Goal: Task Accomplishment & Management: Manage account settings

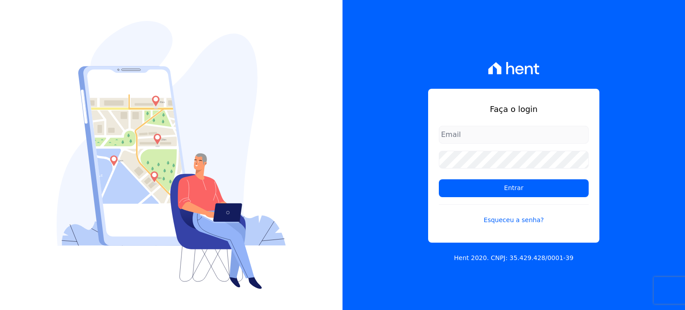
click at [472, 139] on input "email" at bounding box center [514, 135] width 150 height 18
click at [499, 135] on input "email" at bounding box center [514, 135] width 150 height 18
type input "diretoria@grupohurb.com"
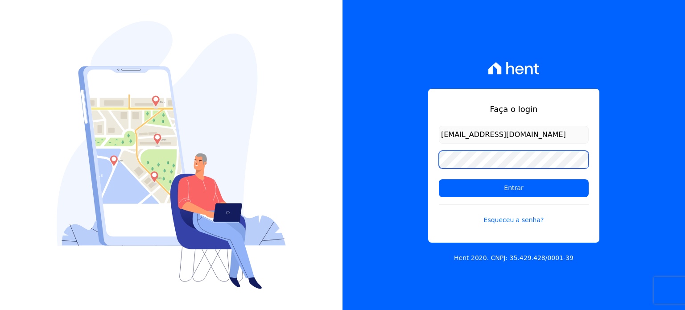
click at [439, 179] on input "Entrar" at bounding box center [514, 188] width 150 height 18
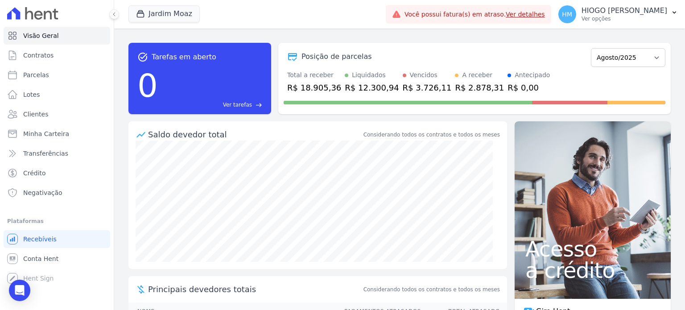
click at [514, 16] on link "Ver detalhes" at bounding box center [525, 14] width 39 height 7
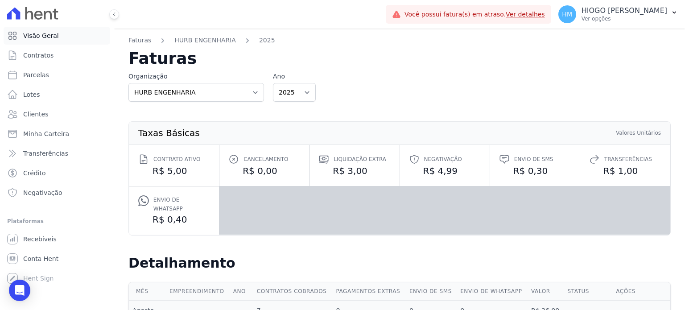
click at [43, 39] on span "Visão Geral" at bounding box center [41, 35] width 36 height 9
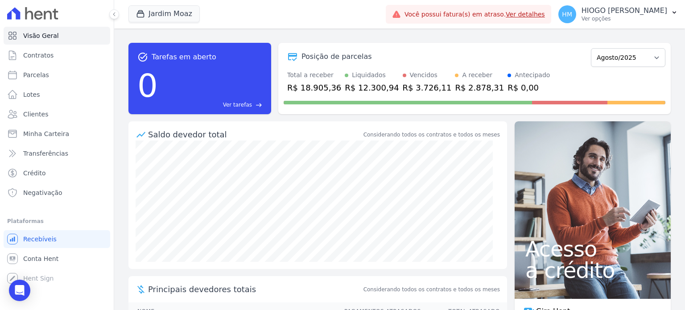
scroll to position [96, 0]
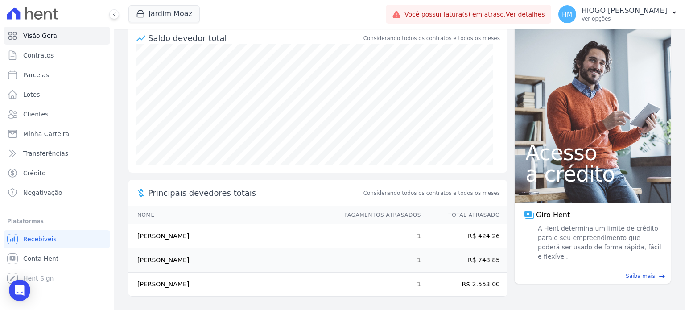
click at [169, 236] on td "[PERSON_NAME]" at bounding box center [231, 236] width 207 height 24
click at [40, 57] on span "Contratos" at bounding box center [38, 55] width 30 height 9
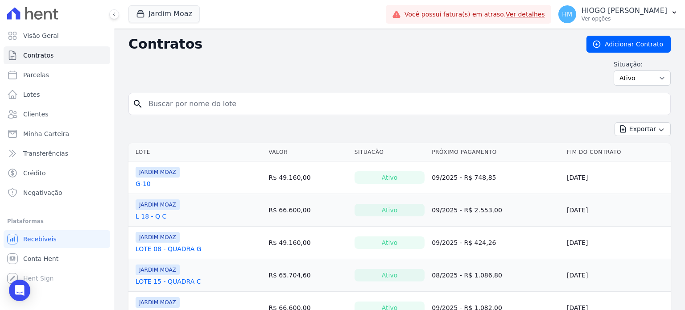
scroll to position [72, 0]
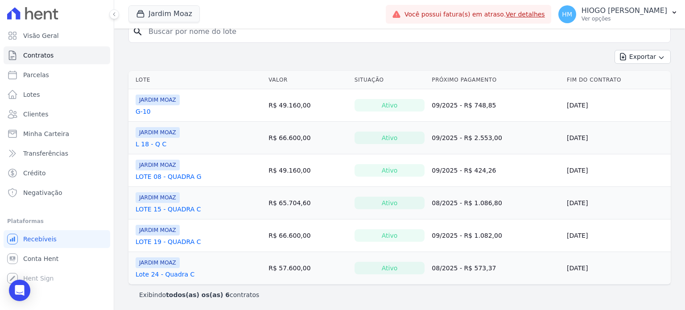
click at [141, 107] on link "G-10" at bounding box center [143, 111] width 15 height 9
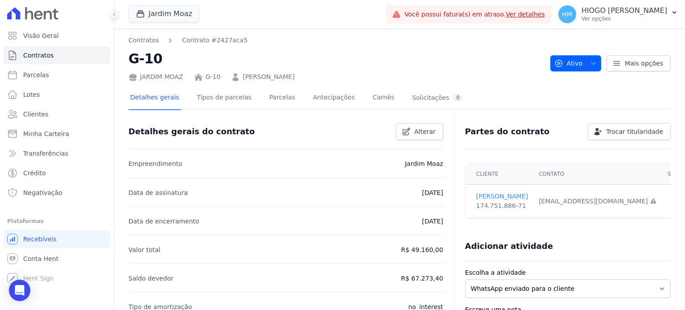
click at [498, 195] on link "[PERSON_NAME]" at bounding box center [502, 196] width 52 height 9
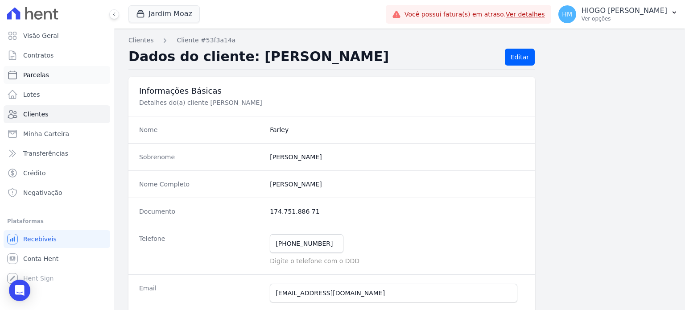
click at [37, 78] on span "Parcelas" at bounding box center [36, 74] width 26 height 9
select select
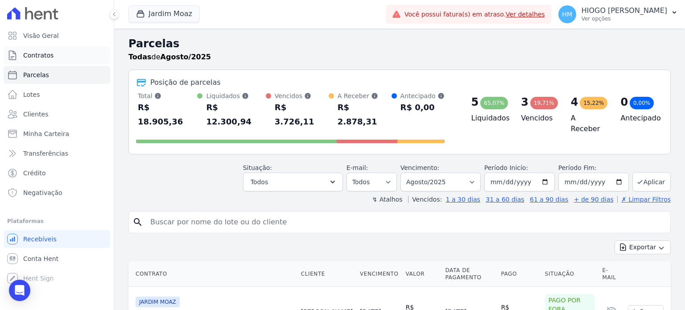
click at [45, 53] on span "Contratos" at bounding box center [38, 55] width 30 height 9
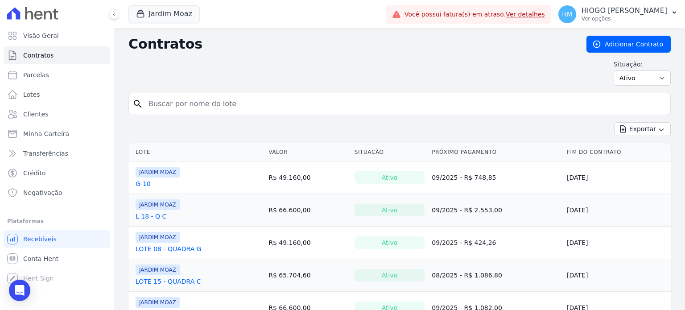
scroll to position [72, 0]
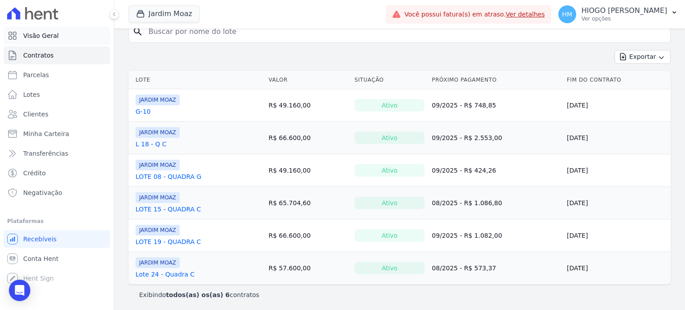
click at [37, 35] on span "Visão Geral" at bounding box center [41, 35] width 36 height 9
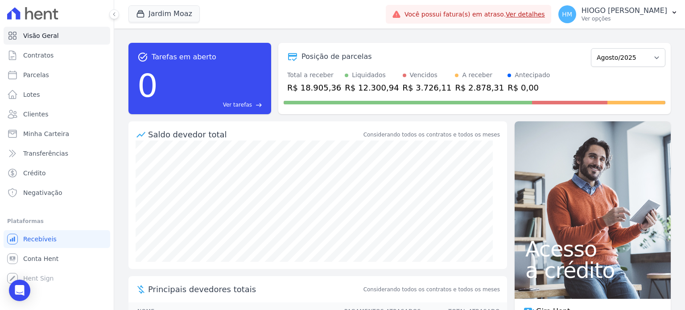
scroll to position [96, 0]
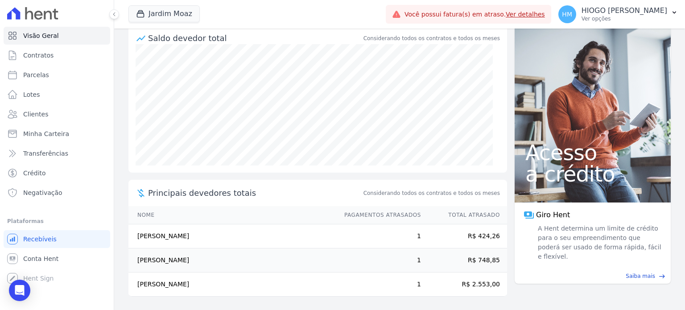
click at [179, 253] on td "[PERSON_NAME] Medeiro [PERSON_NAME]" at bounding box center [231, 260] width 207 height 24
click at [43, 109] on link "Clientes" at bounding box center [57, 114] width 107 height 18
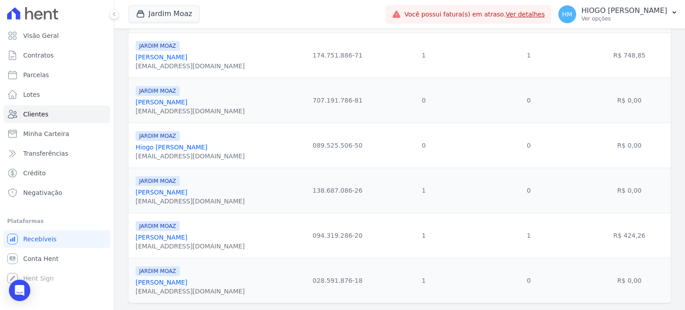
scroll to position [245, 0]
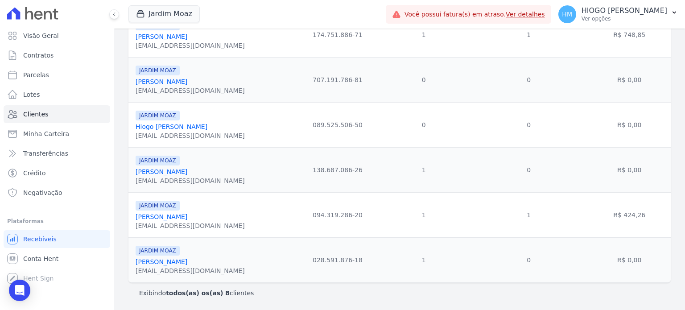
click at [187, 168] on link "[PERSON_NAME]" at bounding box center [162, 171] width 52 height 7
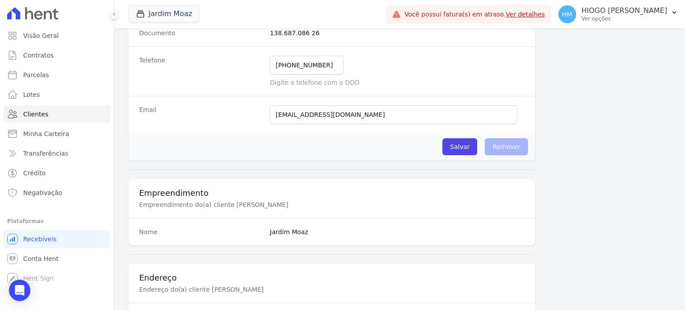
scroll to position [401, 0]
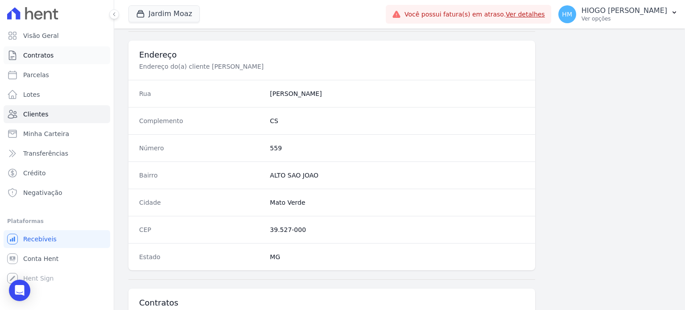
click at [41, 54] on span "Contratos" at bounding box center [38, 55] width 30 height 9
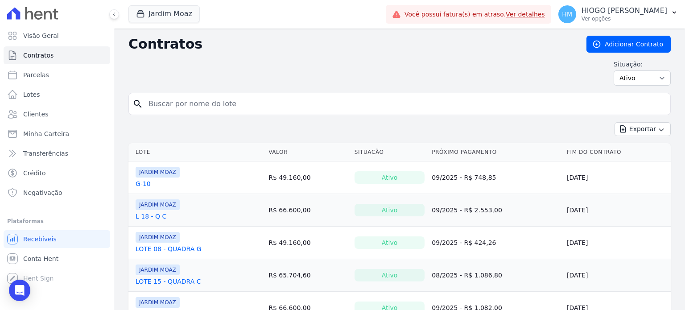
click at [139, 184] on link "G-10" at bounding box center [143, 183] width 15 height 9
click at [152, 215] on link "L 18 - Q C" at bounding box center [151, 216] width 31 height 9
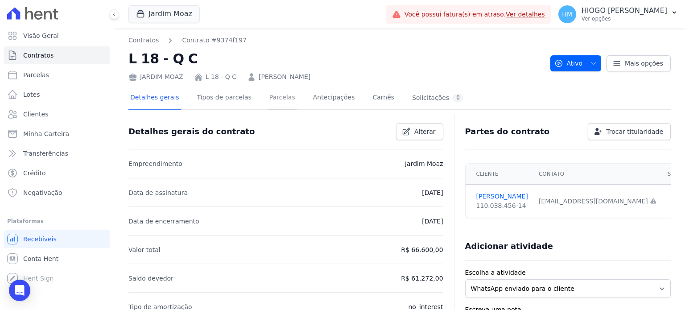
click at [269, 99] on link "Parcelas" at bounding box center [282, 99] width 29 height 24
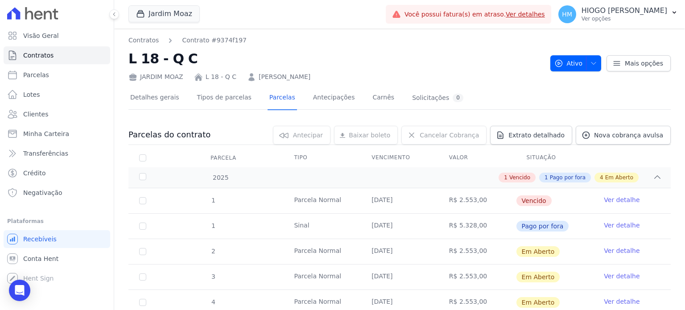
click at [612, 199] on link "Ver detalhe" at bounding box center [622, 199] width 36 height 9
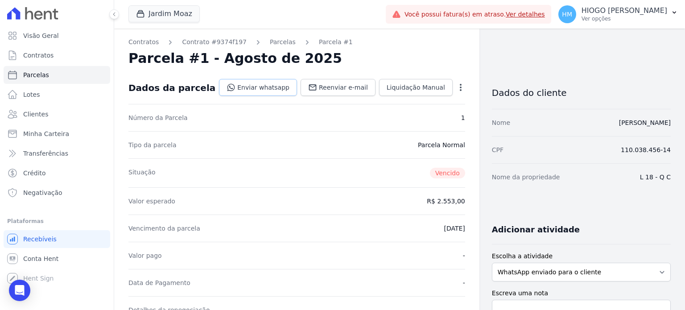
click at [281, 92] on link "Enviar whatsapp" at bounding box center [258, 87] width 78 height 17
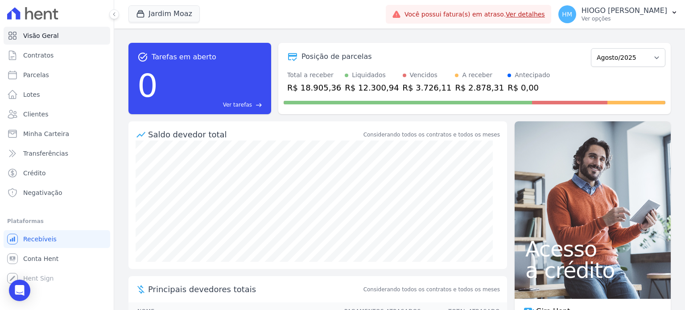
click at [512, 13] on link "Ver detalhes" at bounding box center [525, 14] width 39 height 7
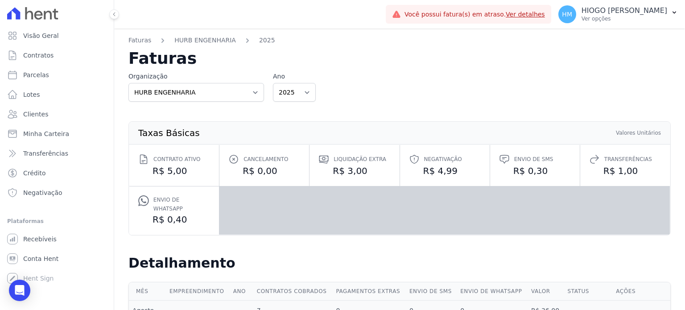
scroll to position [178, 0]
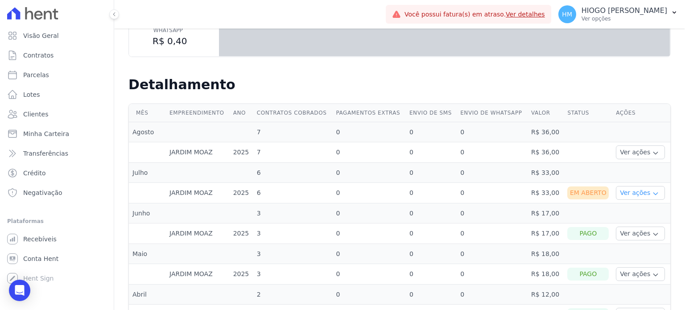
click at [626, 186] on button "Ver ações" at bounding box center [640, 193] width 49 height 14
click at [630, 213] on link "Ver boleto" at bounding box center [653, 217] width 66 height 9
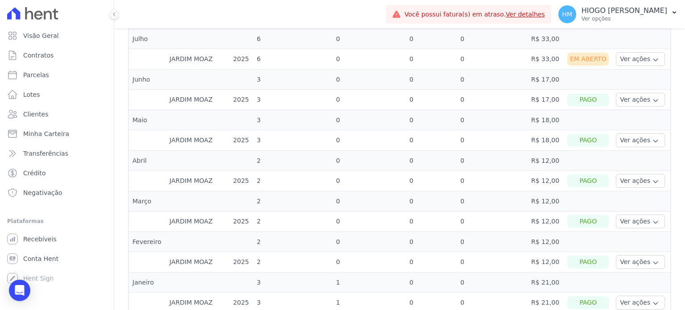
scroll to position [45, 0]
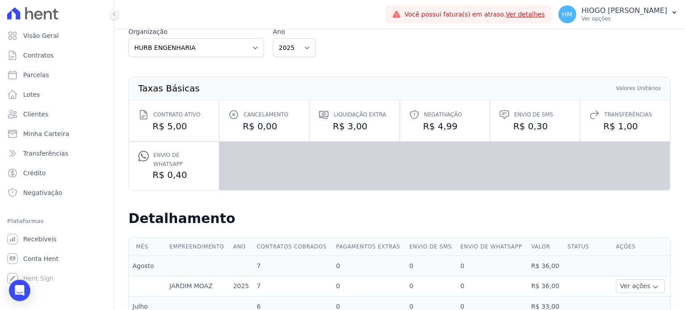
click at [432, 124] on dd "R$ 4,99" at bounding box center [445, 126] width 72 height 12
click at [425, 112] on span "Negativação" at bounding box center [443, 114] width 38 height 9
click at [29, 35] on span "Visão Geral" at bounding box center [41, 35] width 36 height 9
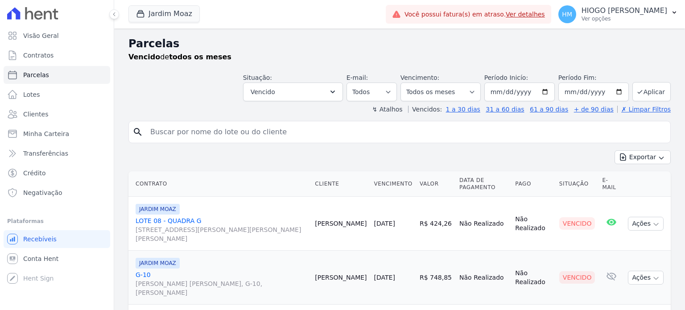
select select
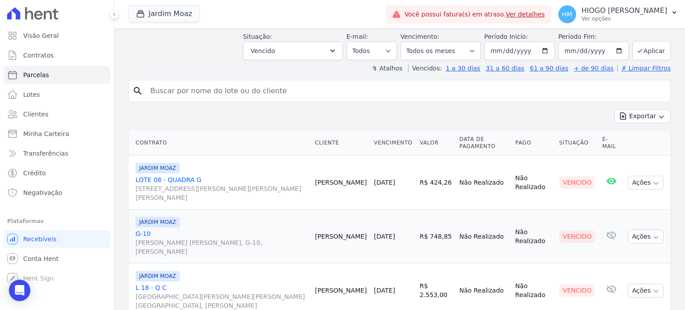
click at [169, 238] on span "[PERSON_NAME] [PERSON_NAME], G-10, [PERSON_NAME]" at bounding box center [222, 247] width 172 height 18
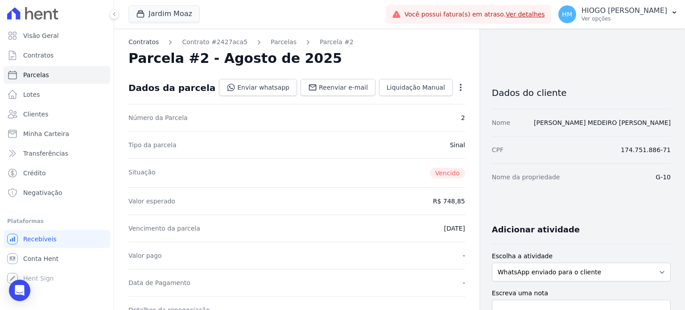
click at [148, 41] on link "Contratos" at bounding box center [143, 41] width 30 height 9
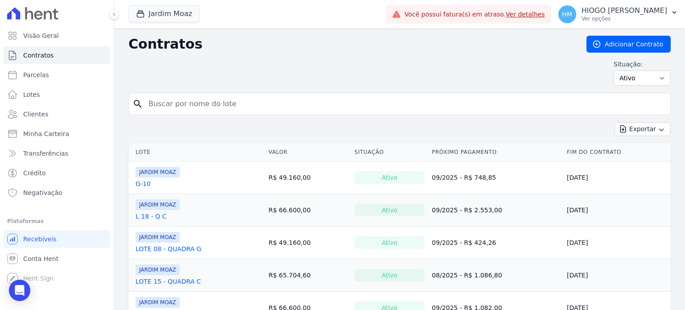
scroll to position [72, 0]
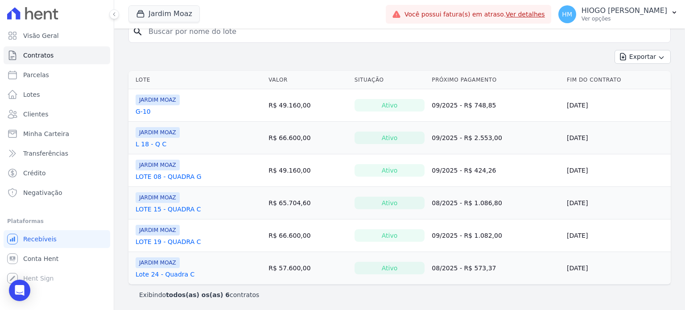
click at [144, 109] on link "G-10" at bounding box center [143, 111] width 15 height 9
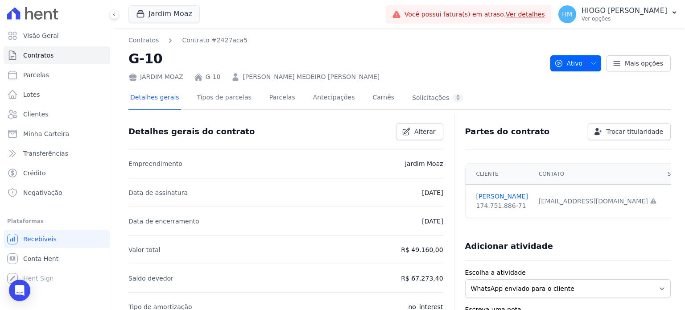
drag, startPoint x: 633, startPoint y: 202, endPoint x: 611, endPoint y: 199, distance: 22.9
click at [662, 202] on td "Sim" at bounding box center [682, 201] width 41 height 33
click at [590, 198] on div "[EMAIL_ADDRESS][DOMAIN_NAME] Email e telefone não confirmados." at bounding box center [598, 201] width 118 height 9
click at [577, 204] on div "[EMAIL_ADDRESS][DOMAIN_NAME] Email e telefone não confirmados." at bounding box center [598, 201] width 118 height 9
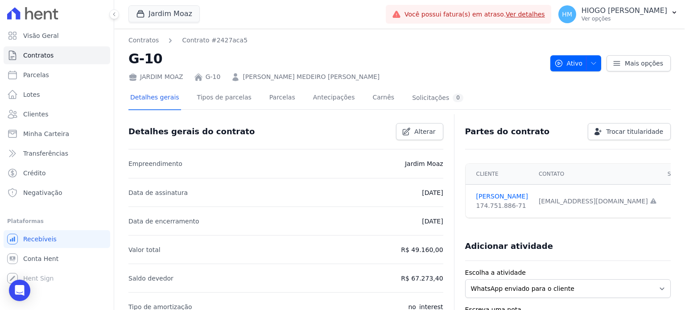
click at [268, 74] on link "[PERSON_NAME] MEDEIRO [PERSON_NAME]" at bounding box center [311, 76] width 137 height 9
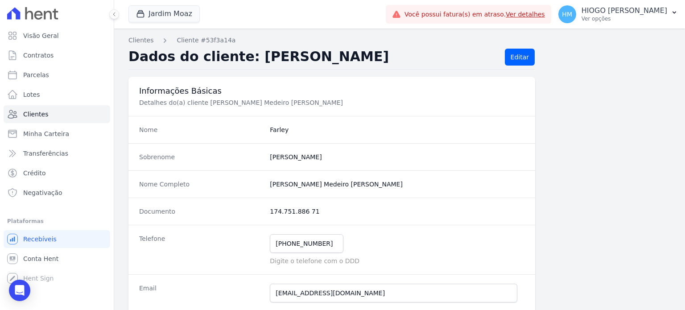
scroll to position [89, 0]
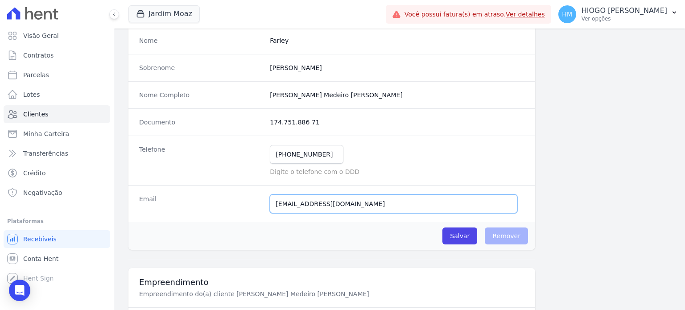
drag, startPoint x: 372, startPoint y: 203, endPoint x: 239, endPoint y: 196, distance: 133.1
click at [239, 196] on div "Email naopossui@hent.com.br Tivemos um problema ao tentar enviar uma mensagem p…" at bounding box center [331, 203] width 407 height 37
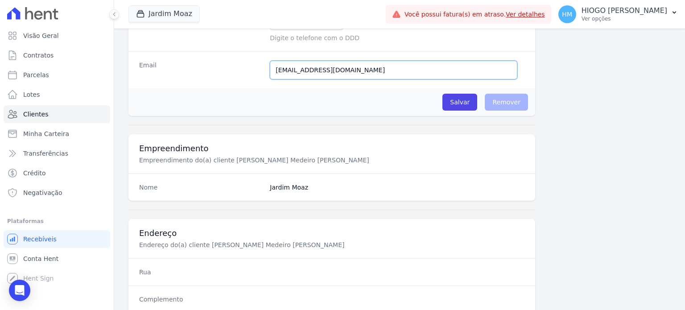
scroll to position [134, 0]
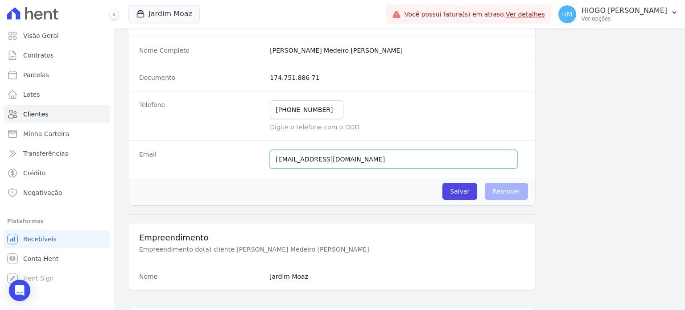
paste input "[EMAIL_ADDRESS][DOMAIN_NAME]"
type input "[EMAIL_ADDRESS][DOMAIN_NAME]"
click at [459, 189] on input "Salvar" at bounding box center [459, 191] width 35 height 17
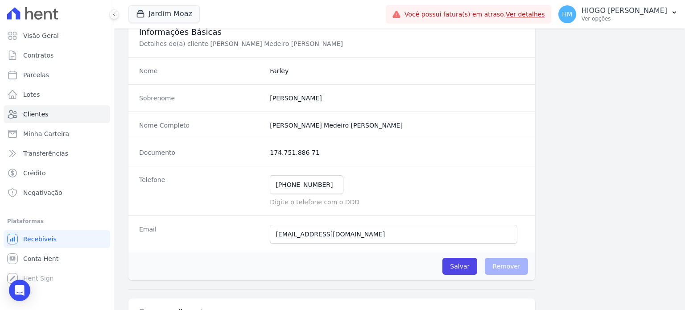
scroll to position [0, 0]
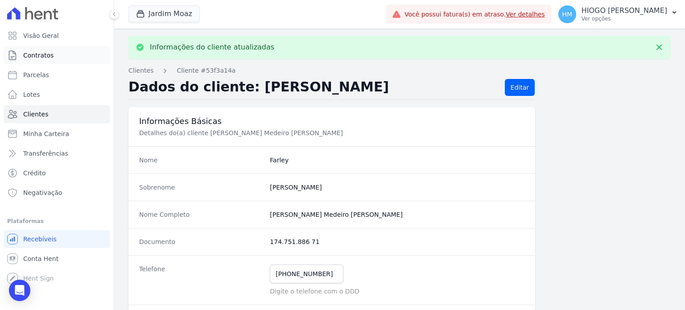
click at [34, 59] on span "Contratos" at bounding box center [38, 55] width 30 height 9
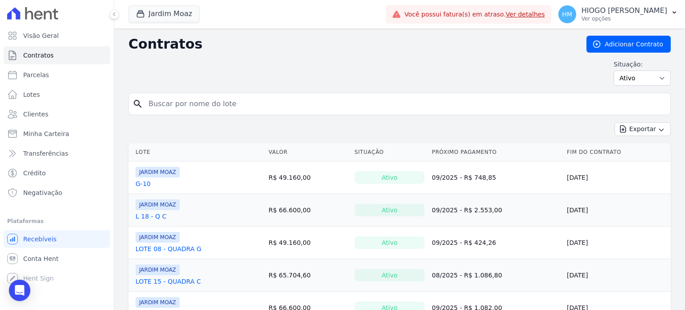
click at [144, 184] on link "G-10" at bounding box center [143, 183] width 15 height 9
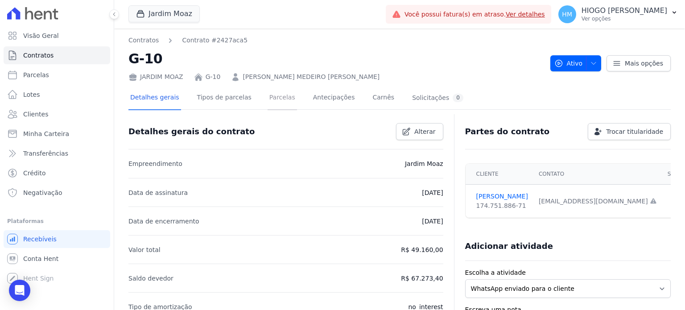
click at [268, 96] on link "Parcelas" at bounding box center [282, 99] width 29 height 24
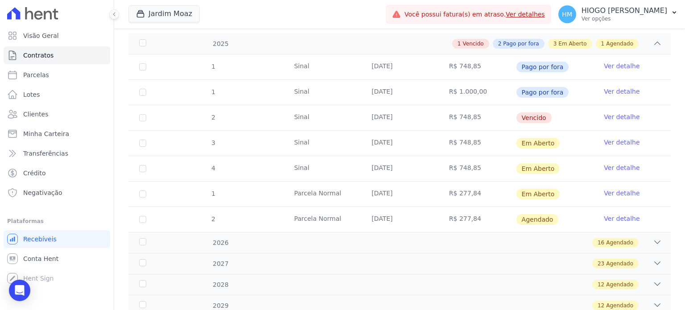
scroll to position [89, 0]
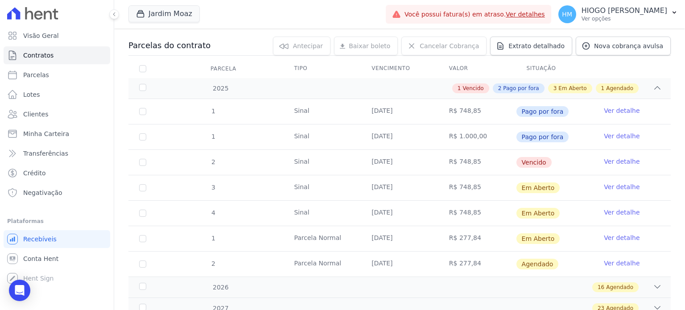
click at [612, 160] on link "Ver detalhe" at bounding box center [622, 161] width 36 height 9
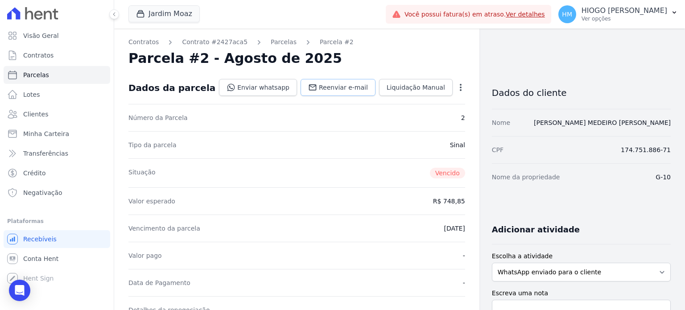
click at [355, 89] on span "Reenviar e-mail" at bounding box center [343, 87] width 49 height 9
click at [33, 40] on span "Visão Geral" at bounding box center [41, 35] width 36 height 9
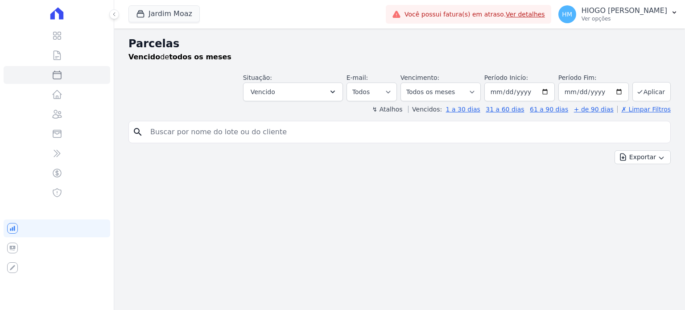
select select
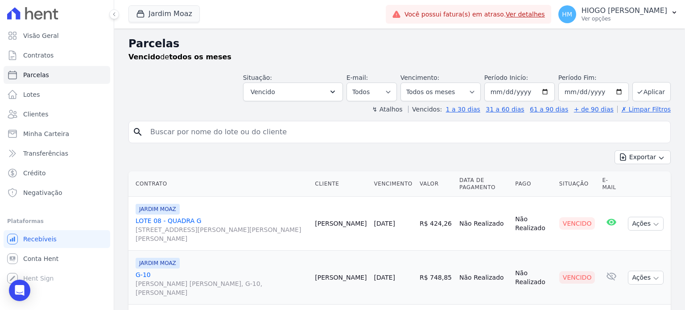
scroll to position [41, 0]
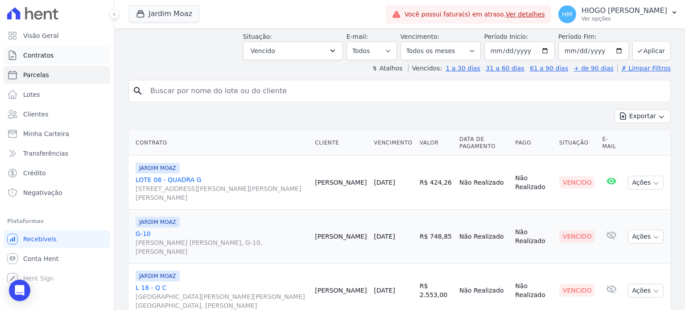
click at [64, 57] on link "Contratos" at bounding box center [57, 55] width 107 height 18
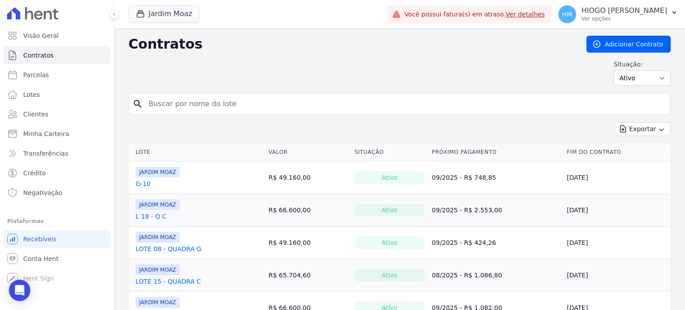
scroll to position [72, 0]
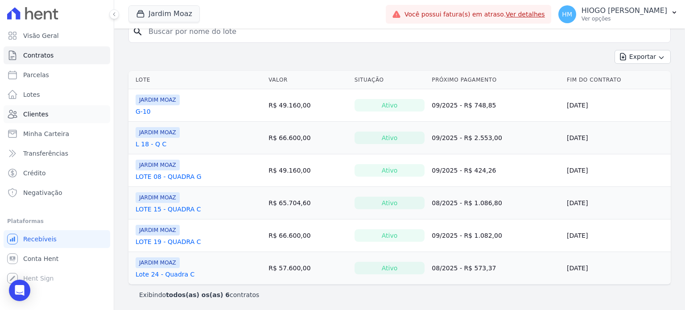
click at [35, 116] on span "Clientes" at bounding box center [35, 114] width 25 height 9
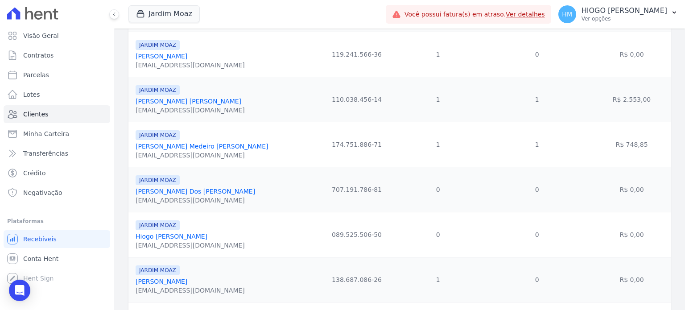
scroll to position [178, 0]
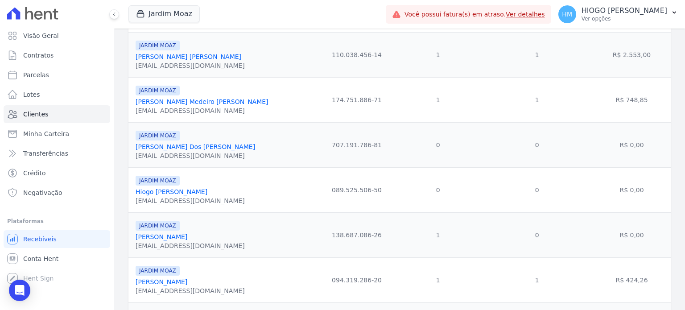
click at [182, 236] on link "[PERSON_NAME]" at bounding box center [162, 236] width 52 height 7
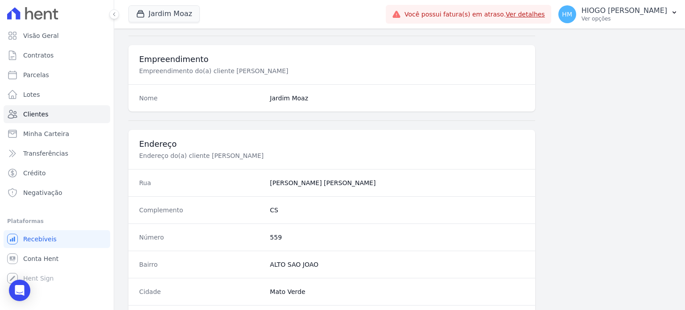
scroll to position [521, 0]
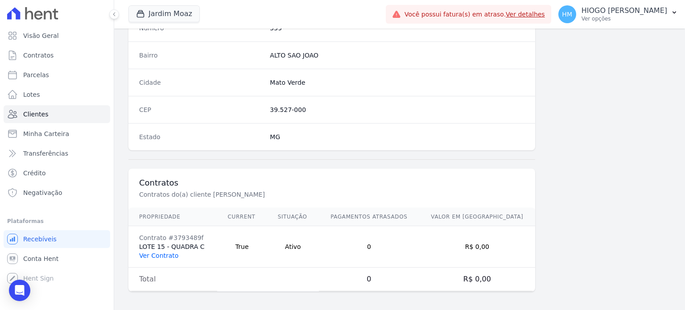
click at [172, 252] on link "Ver Contrato" at bounding box center [158, 255] width 39 height 7
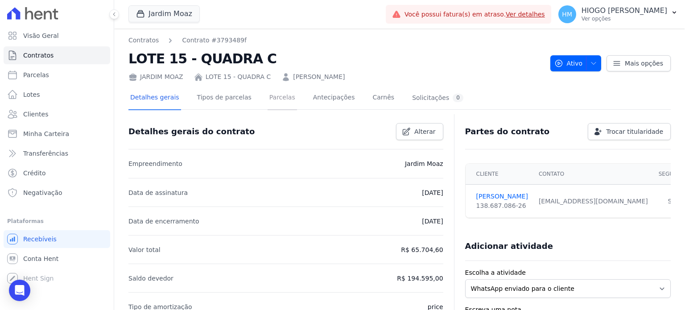
click at [269, 100] on link "Parcelas" at bounding box center [282, 99] width 29 height 24
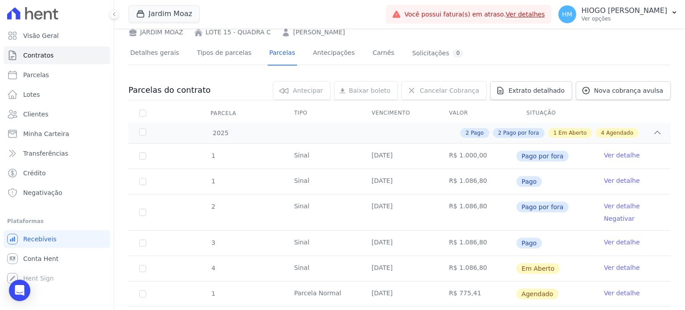
scroll to position [89, 0]
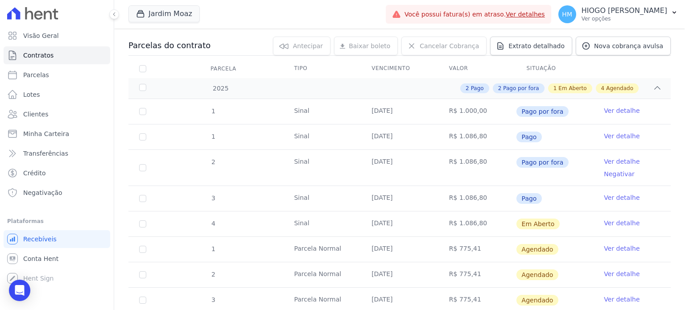
click at [604, 220] on link "Ver detalhe" at bounding box center [622, 223] width 36 height 9
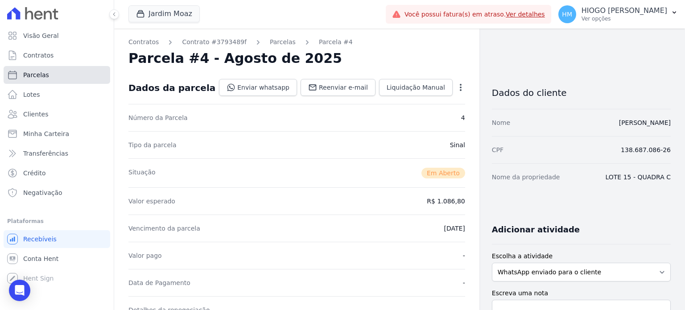
click at [29, 71] on span "Parcelas" at bounding box center [36, 74] width 26 height 9
click at [34, 53] on span "Contratos" at bounding box center [38, 55] width 30 height 9
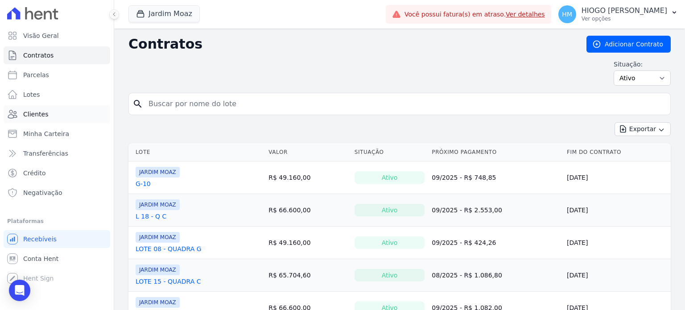
click at [41, 121] on link "Clientes" at bounding box center [57, 114] width 107 height 18
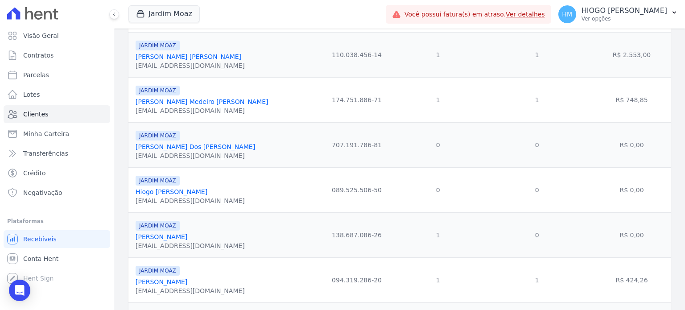
scroll to position [245, 0]
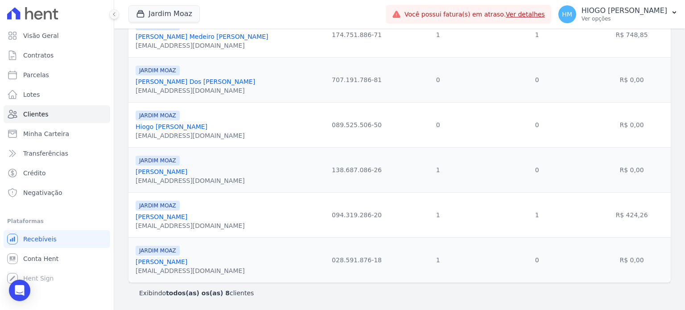
click at [208, 80] on link "[PERSON_NAME] Dos [PERSON_NAME]" at bounding box center [196, 81] width 120 height 7
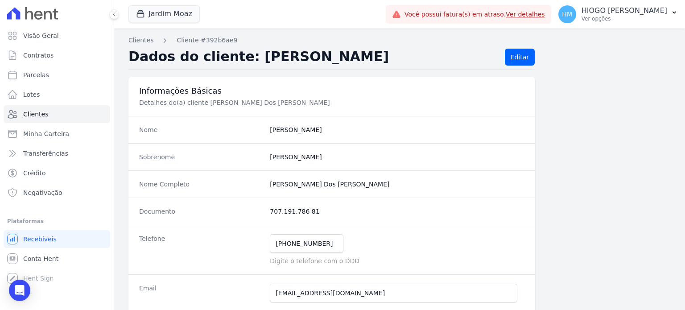
scroll to position [89, 0]
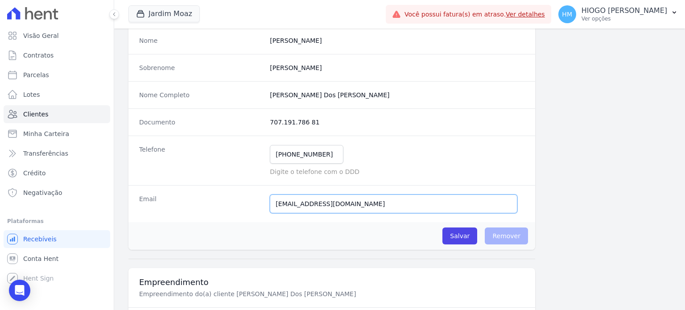
click at [306, 203] on input "[EMAIL_ADDRESS][DOMAIN_NAME]" at bounding box center [394, 203] width 248 height 19
type input "[EMAIL_ADDRESS][DOMAIN_NAME]"
click at [454, 238] on input "Salvar" at bounding box center [459, 235] width 35 height 17
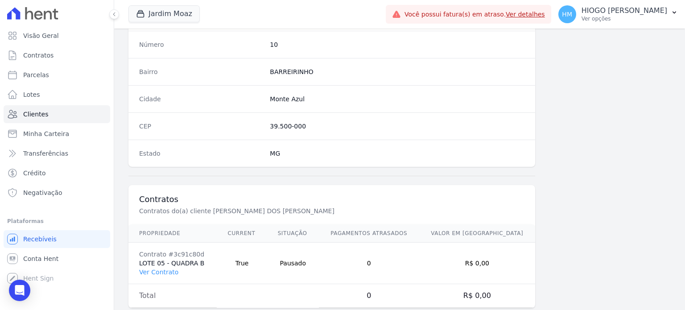
scroll to position [552, 0]
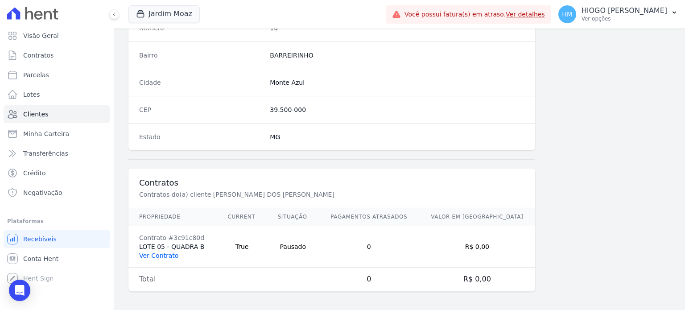
click at [162, 253] on link "Ver Contrato" at bounding box center [158, 255] width 39 height 7
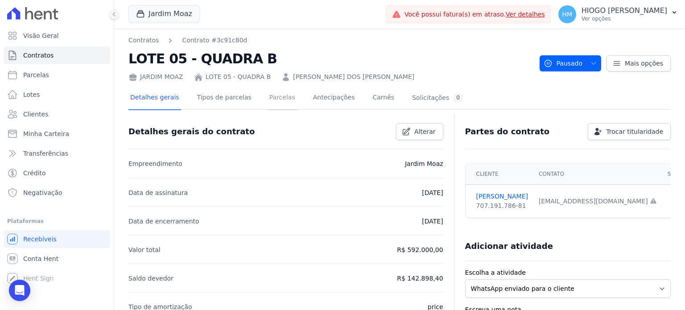
click at [271, 99] on link "Parcelas" at bounding box center [282, 99] width 29 height 24
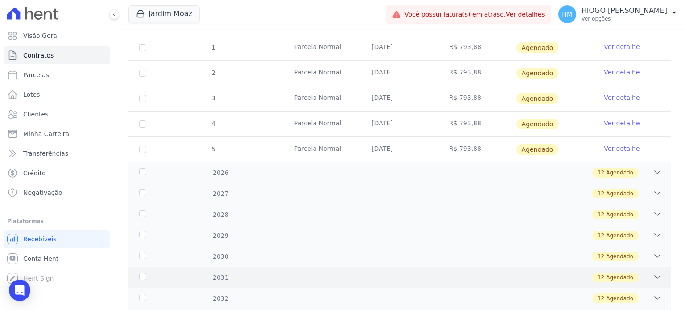
scroll to position [369, 0]
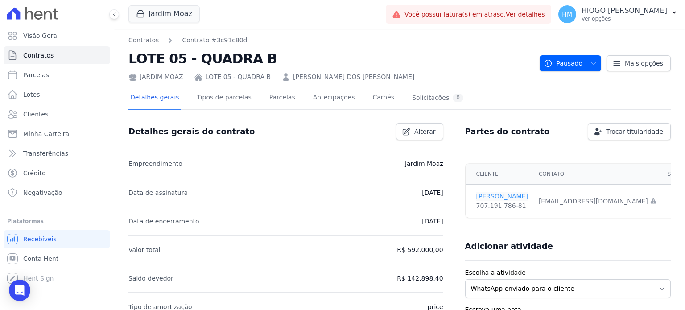
click at [486, 198] on link "[PERSON_NAME]" at bounding box center [502, 196] width 52 height 9
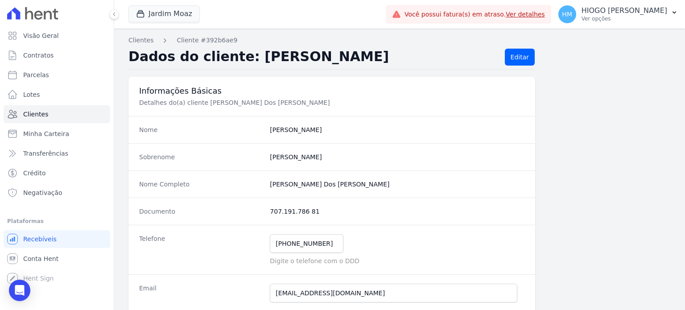
scroll to position [89, 0]
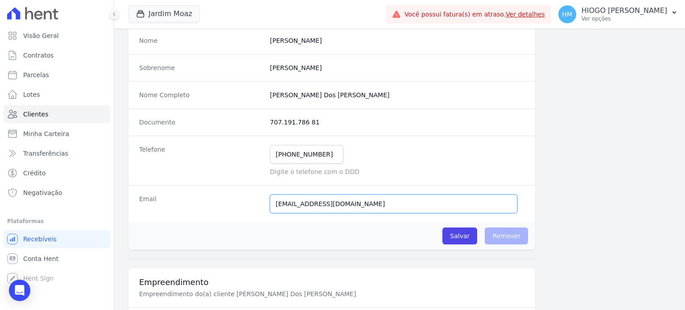
click at [294, 207] on input "[EMAIL_ADDRESS][DOMAIN_NAME]" at bounding box center [394, 203] width 248 height 19
type input "[EMAIL_ADDRESS][DOMAIN_NAME]"
click at [454, 237] on input "Salvar" at bounding box center [459, 235] width 35 height 17
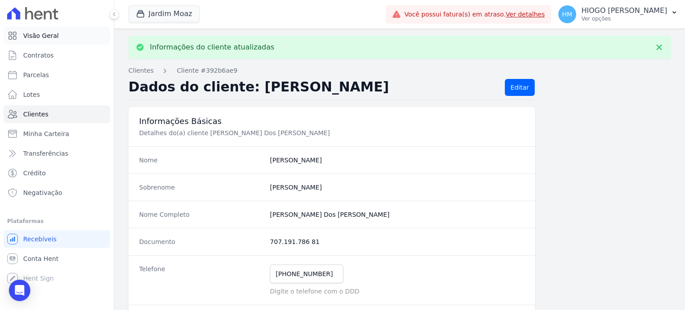
click at [43, 38] on span "Visão Geral" at bounding box center [41, 35] width 36 height 9
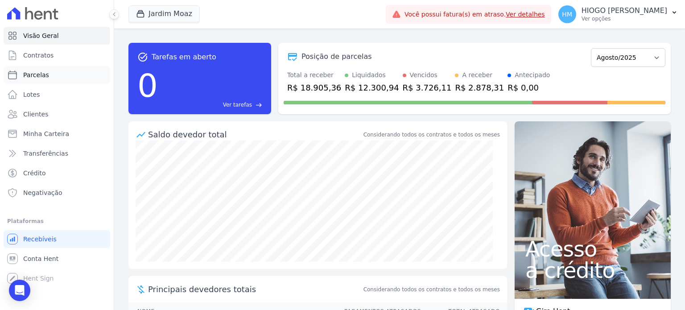
click at [27, 78] on span "Parcelas" at bounding box center [36, 74] width 26 height 9
select select
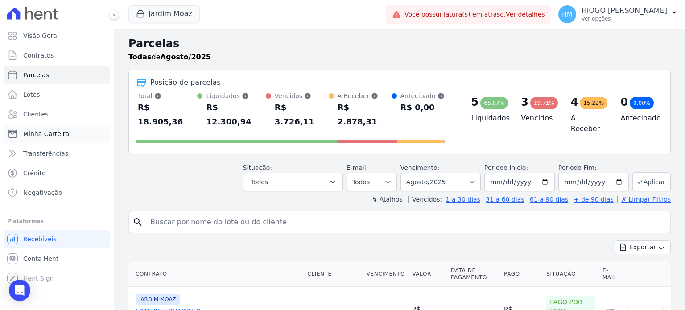
click at [45, 130] on span "Minha Carteira" at bounding box center [46, 133] width 46 height 9
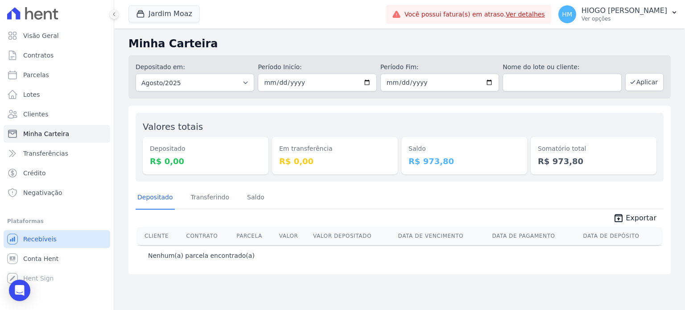
click at [43, 241] on span "Recebíveis" at bounding box center [39, 239] width 33 height 9
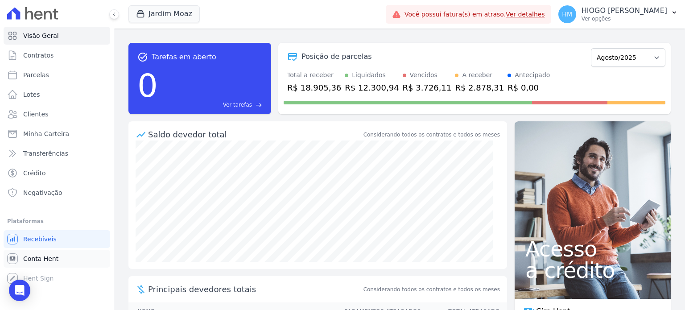
click at [46, 259] on span "Conta Hent" at bounding box center [40, 258] width 35 height 9
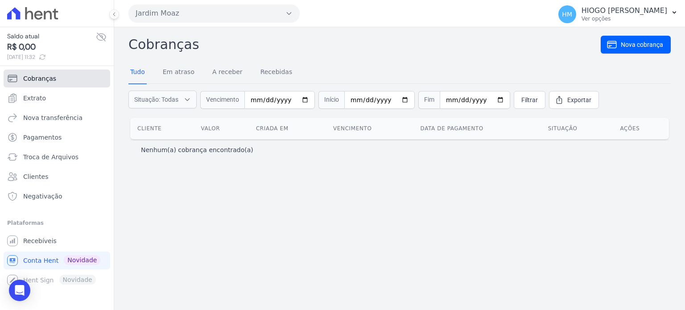
click at [29, 82] on span "Cobranças" at bounding box center [39, 78] width 33 height 9
click at [39, 99] on span "Extrato" at bounding box center [34, 98] width 23 height 9
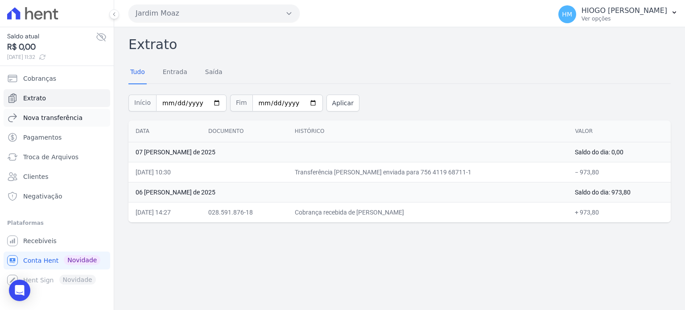
click at [58, 121] on span "Nova transferência" at bounding box center [52, 117] width 59 height 9
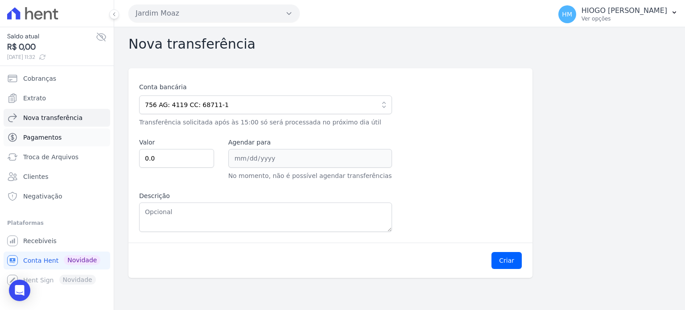
click at [50, 139] on span "Pagamentos" at bounding box center [42, 137] width 38 height 9
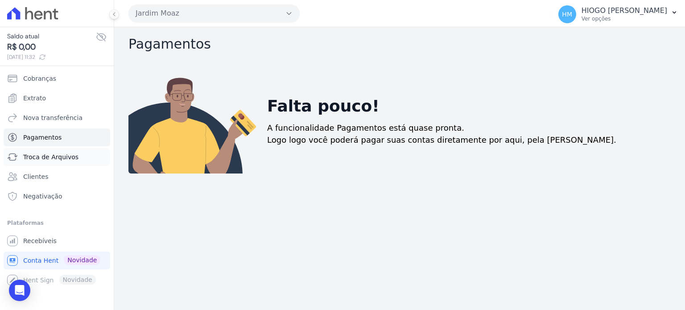
click at [52, 154] on span "Troca de Arquivos" at bounding box center [50, 157] width 55 height 9
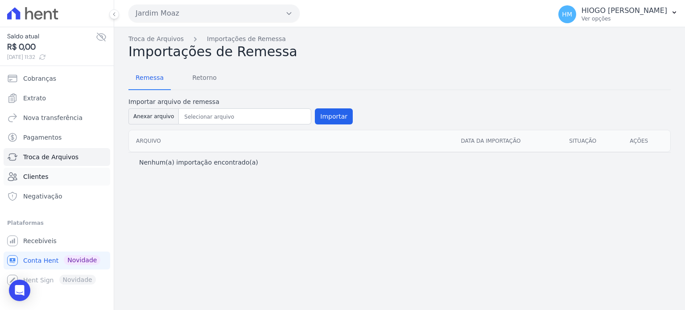
click at [48, 171] on link "Clientes" at bounding box center [57, 177] width 107 height 18
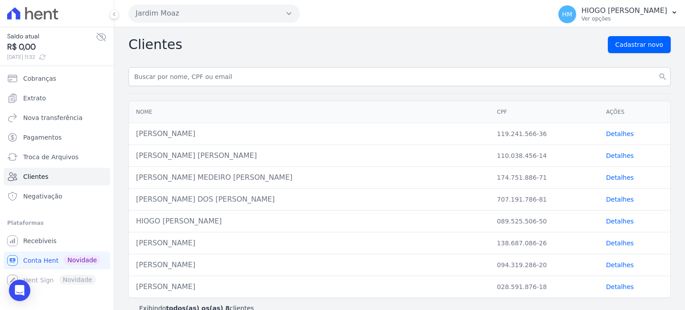
scroll to position [13, 0]
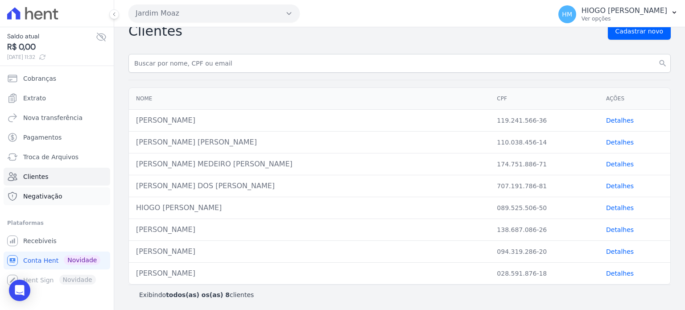
click at [37, 196] on span "Negativação" at bounding box center [42, 196] width 39 height 9
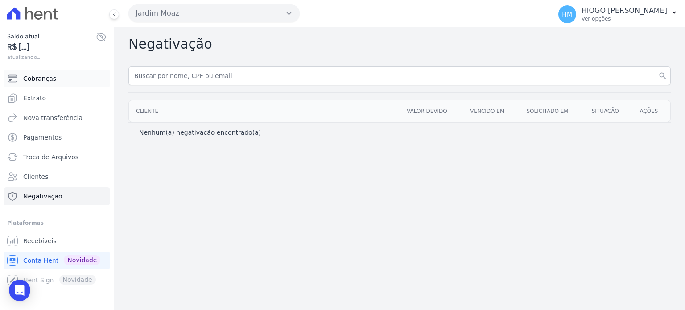
click at [38, 80] on span "Cobranças" at bounding box center [39, 78] width 33 height 9
